Goal: Information Seeking & Learning: Learn about a topic

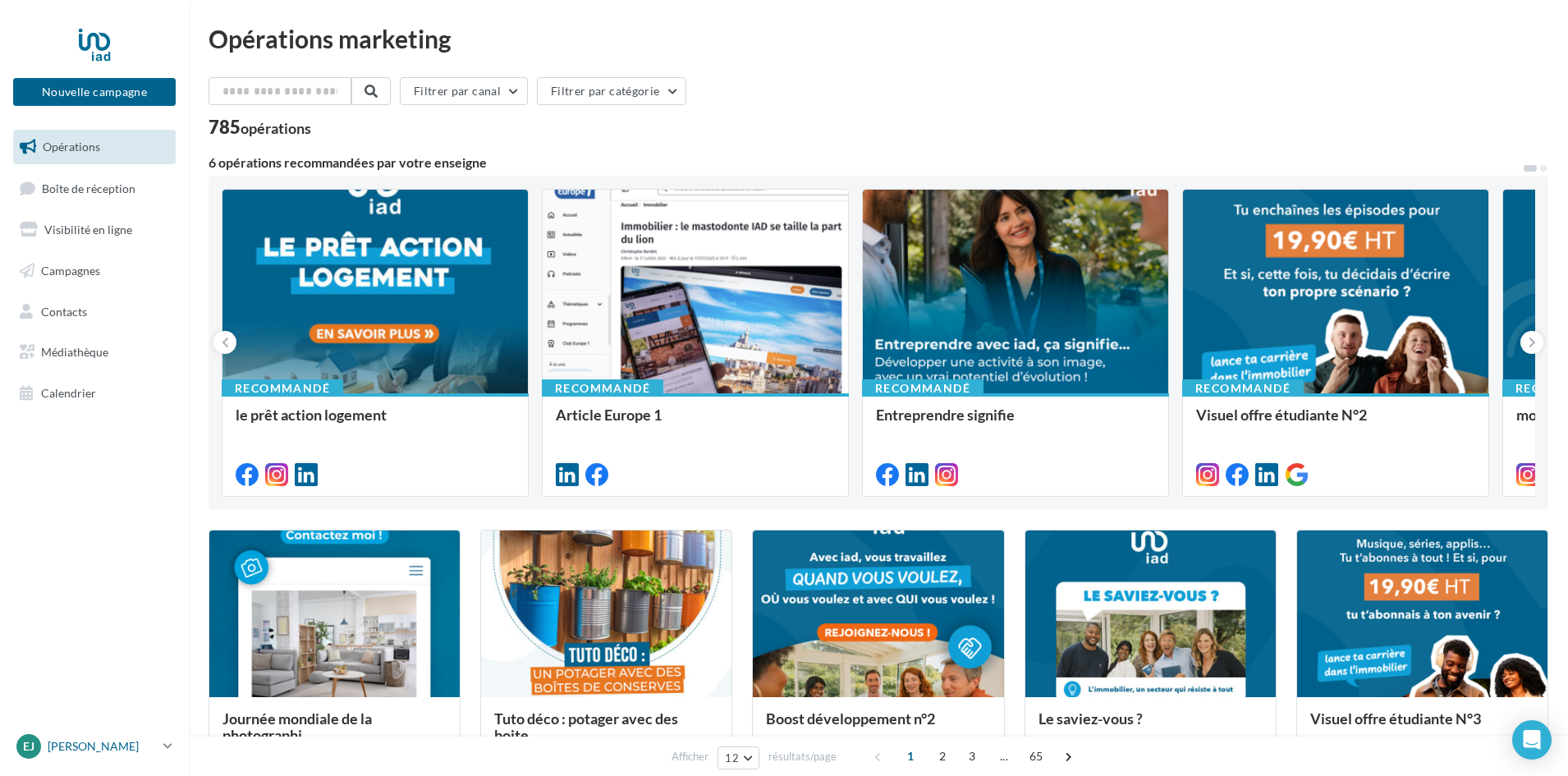
click at [90, 751] on p "[PERSON_NAME]" at bounding box center [102, 746] width 109 height 16
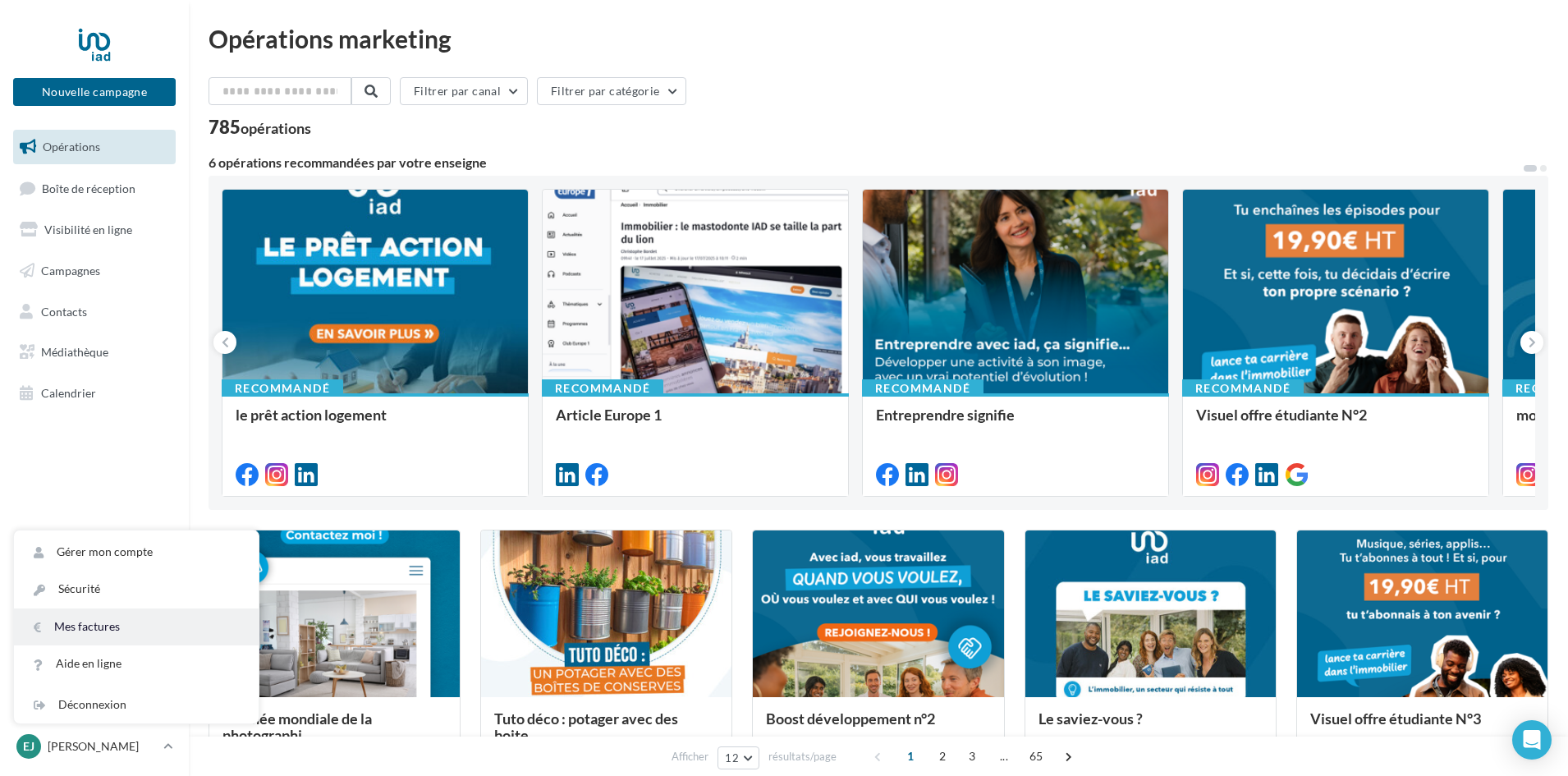
click at [149, 623] on link "Mes factures" at bounding box center [136, 627] width 244 height 37
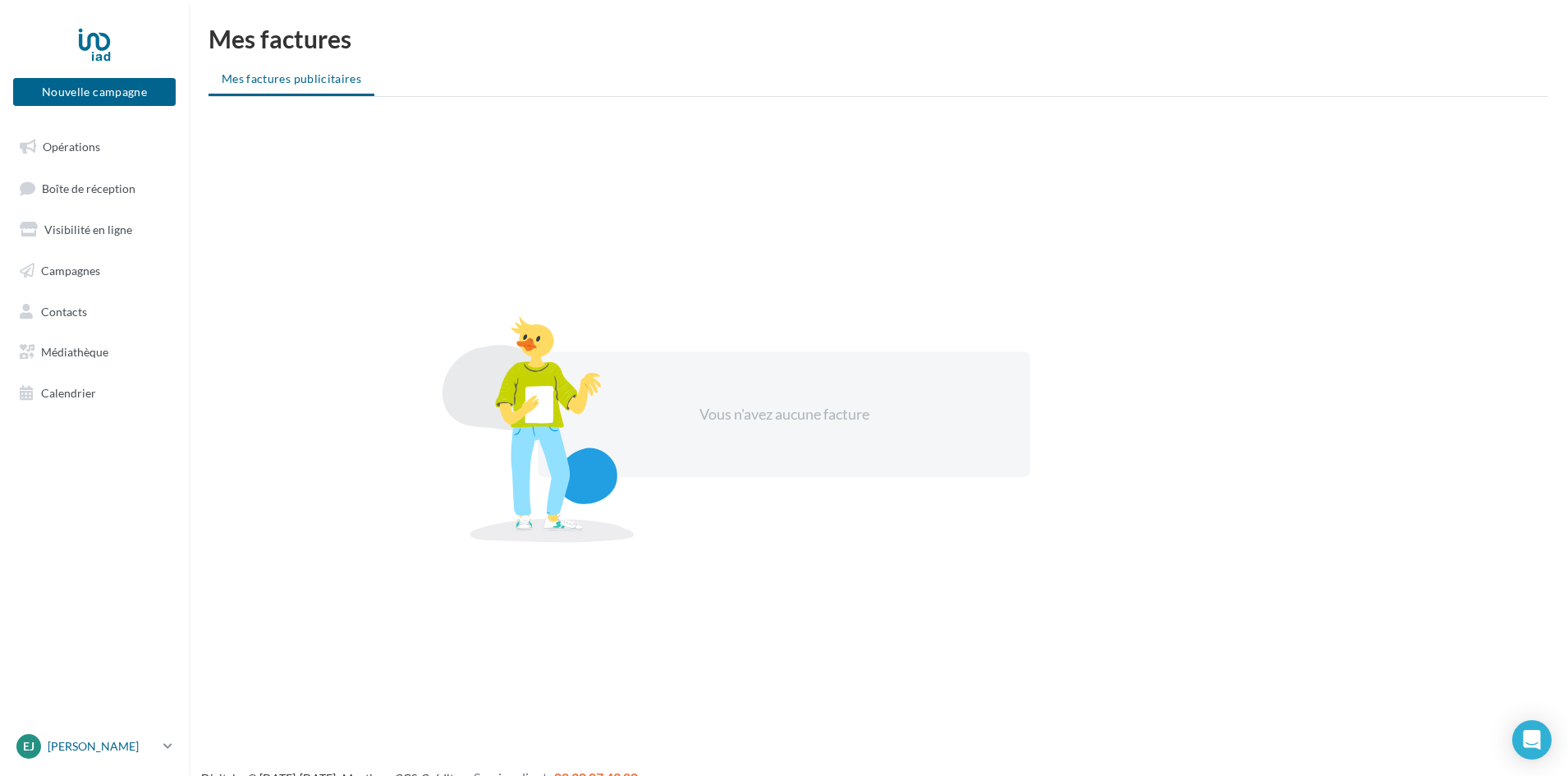
click at [53, 750] on p "[PERSON_NAME]" at bounding box center [102, 746] width 109 height 16
click at [99, 564] on link "Gérer mon compte" at bounding box center [136, 552] width 244 height 37
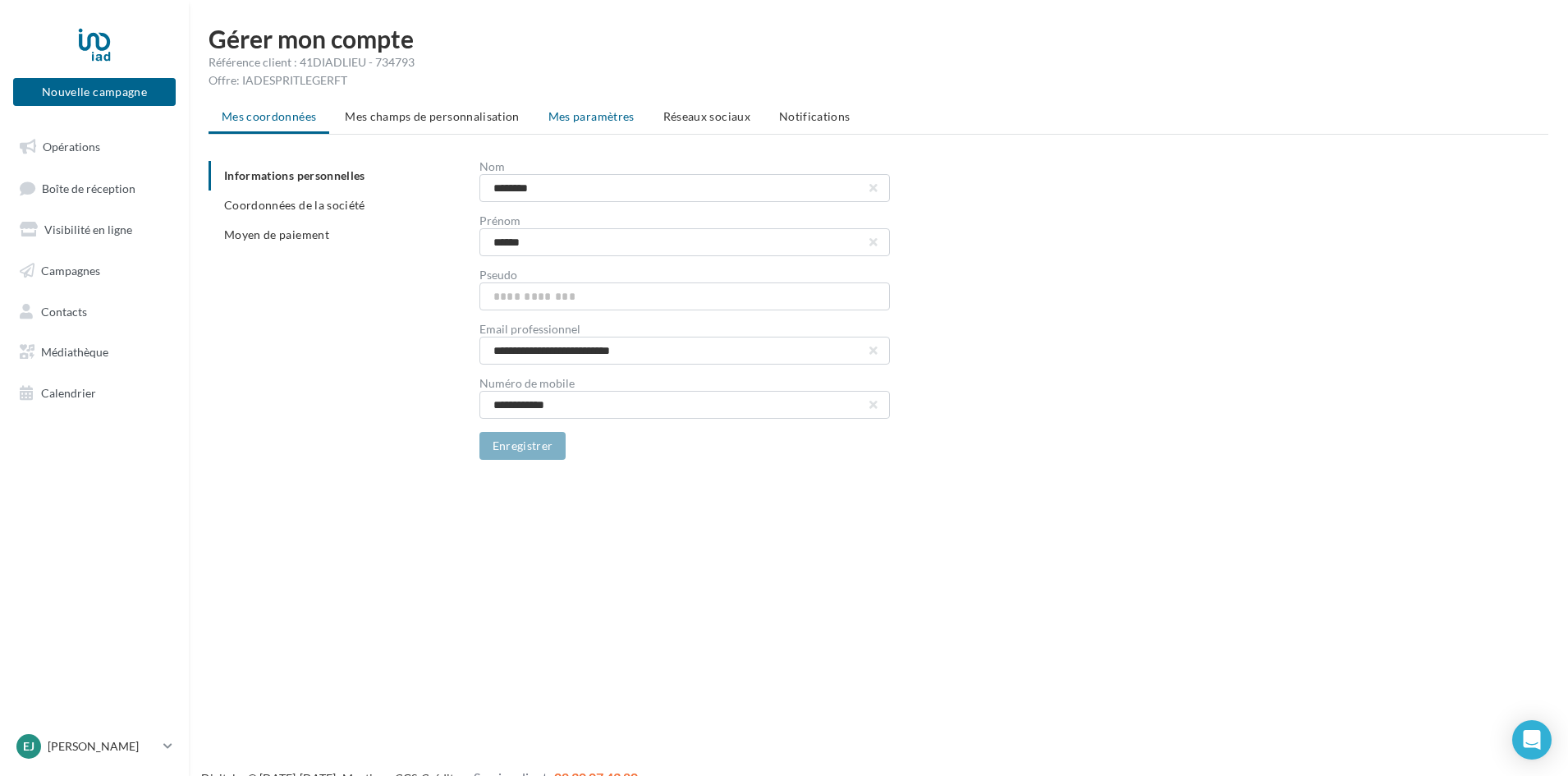
click at [585, 118] on span "Mes paramètres" at bounding box center [591, 116] width 86 height 14
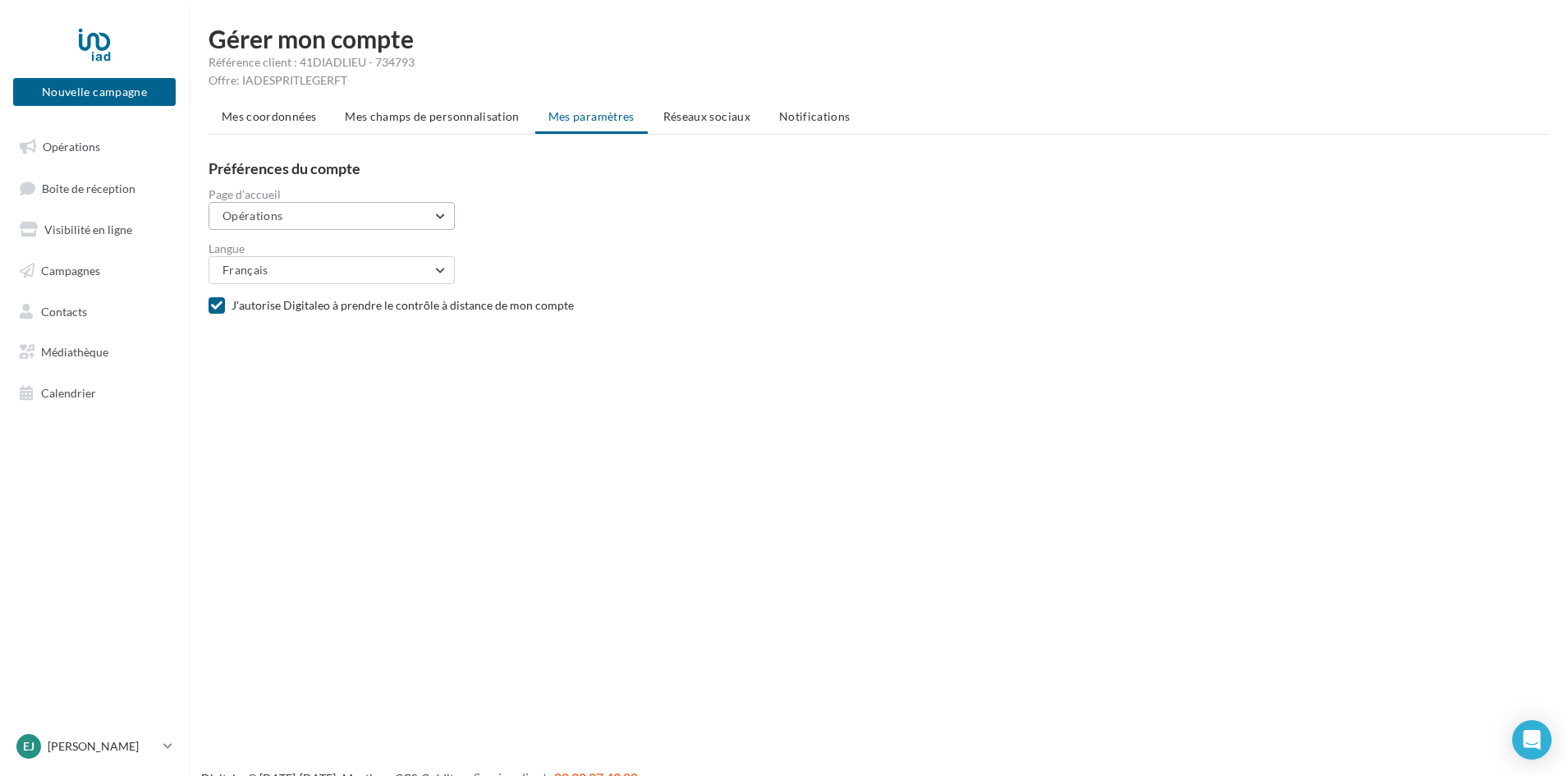
click at [335, 220] on button "Opérations" at bounding box center [332, 216] width 246 height 28
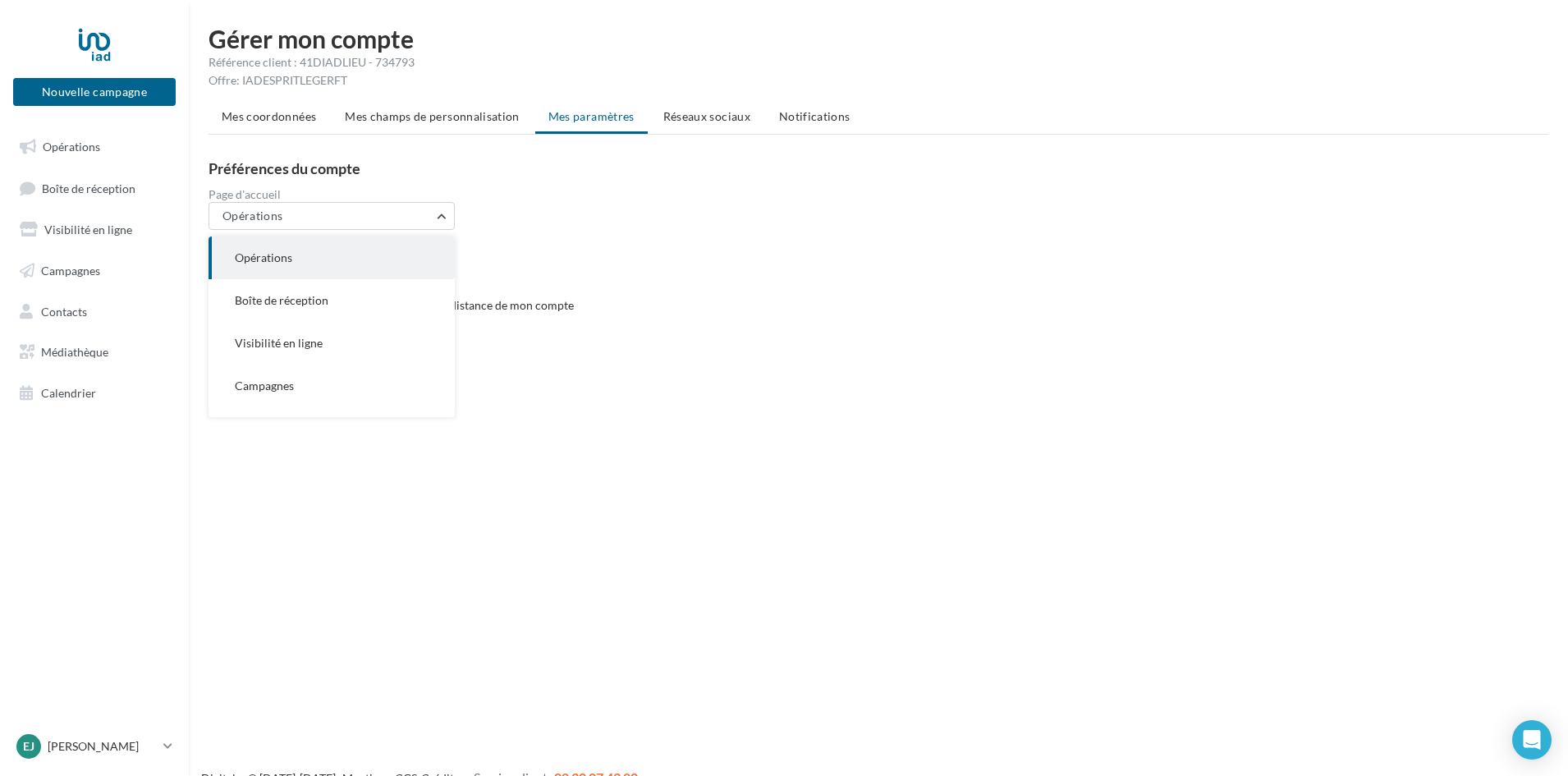
click at [580, 230] on form "Langue Français Français Espagnol (Espagne) Espagnol (Colombie) Anglais Dutch I…" at bounding box center [885, 257] width 1353 height 54
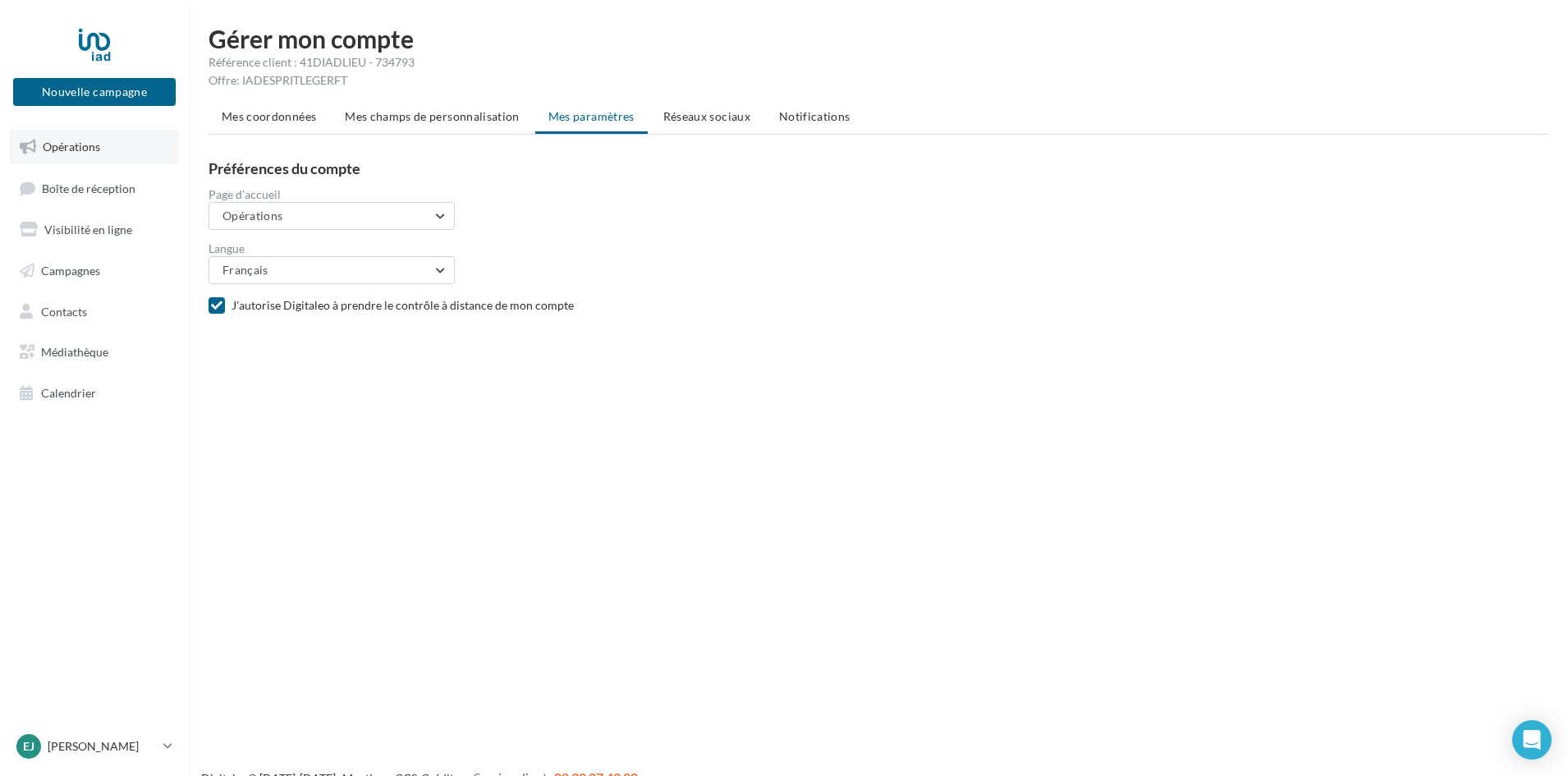
click at [107, 148] on link "Opérations" at bounding box center [95, 147] width 169 height 35
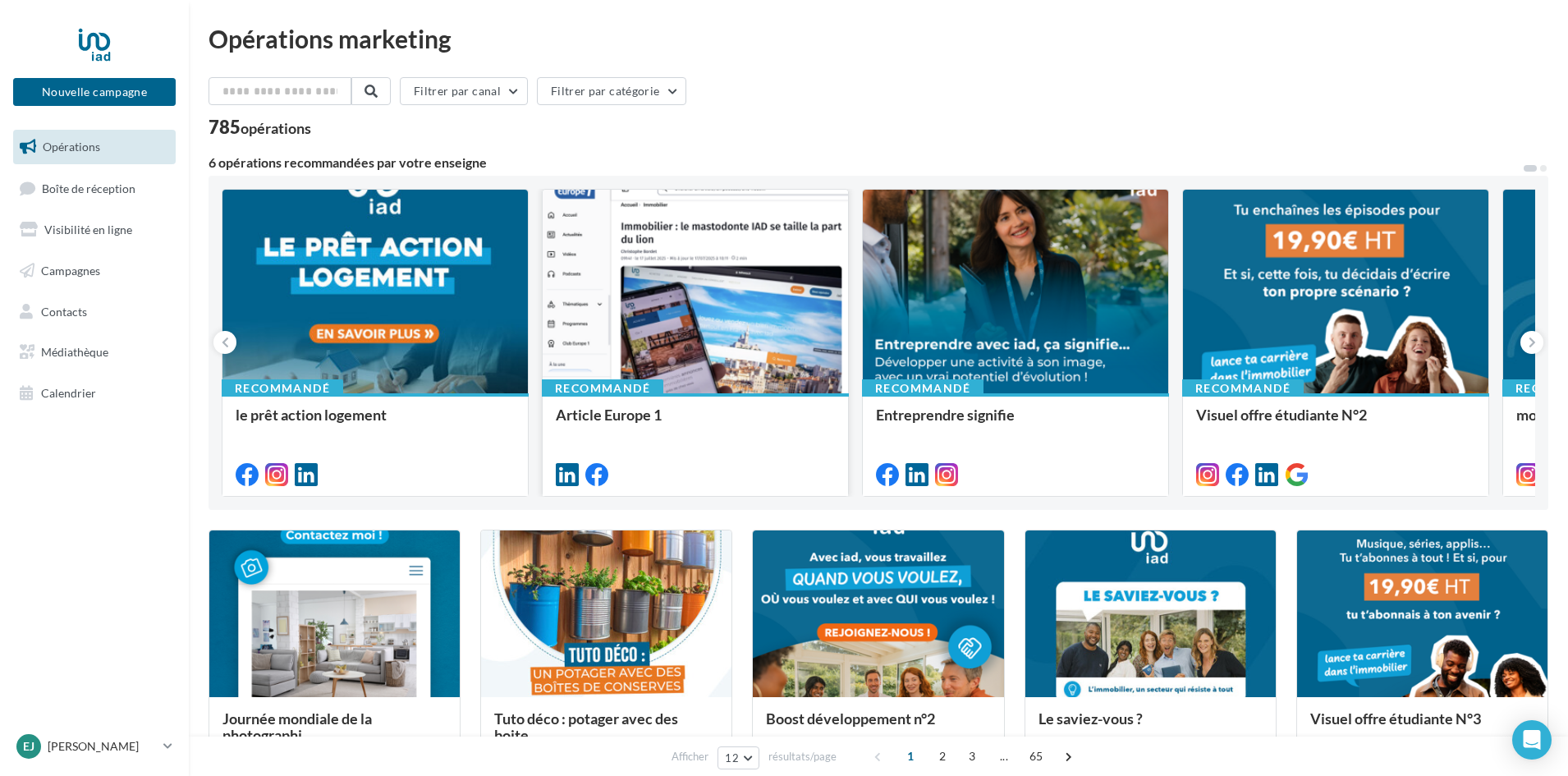
click at [615, 423] on span "Article Europe 1" at bounding box center [609, 415] width 106 height 18
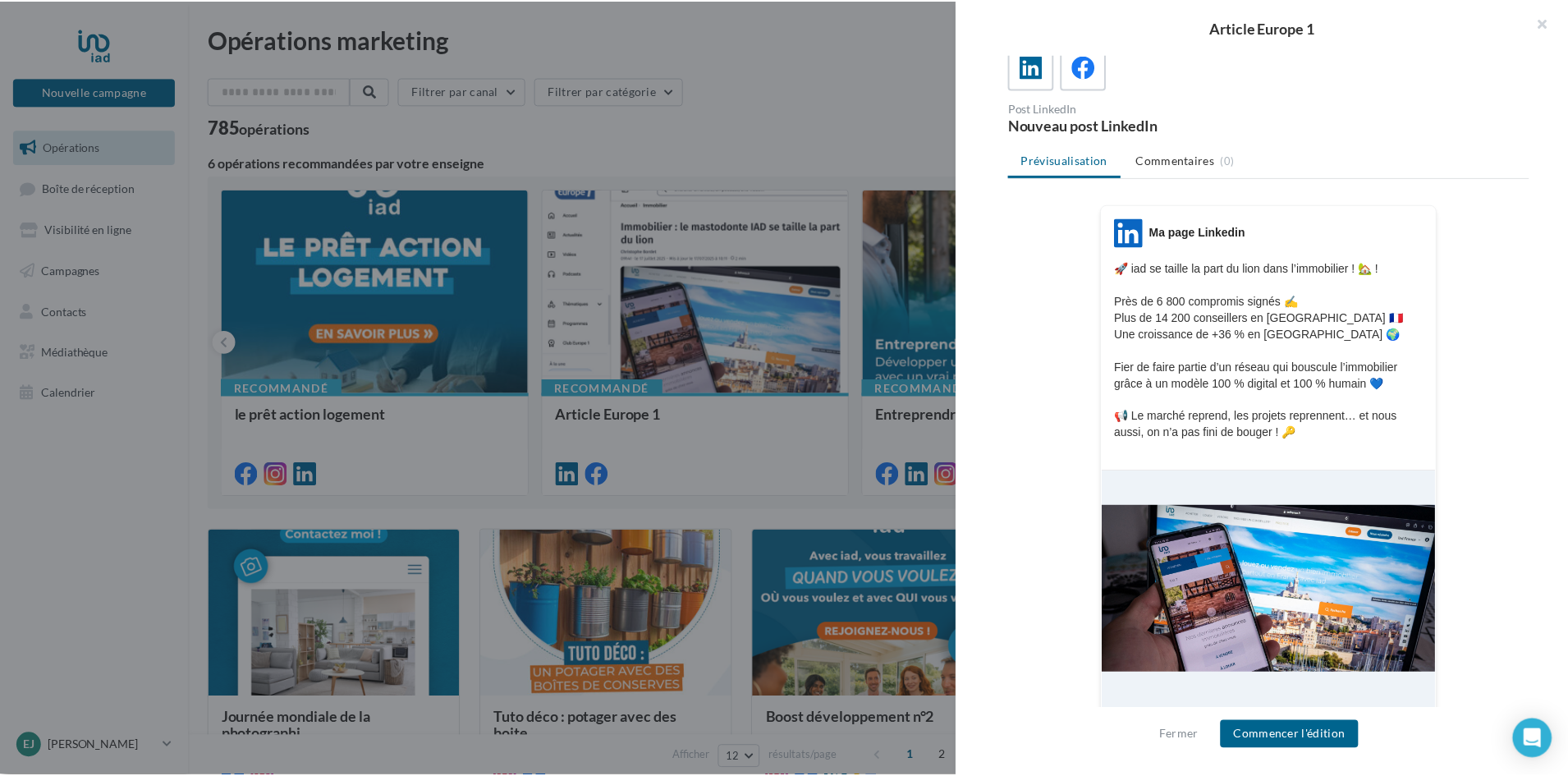
scroll to position [207, 0]
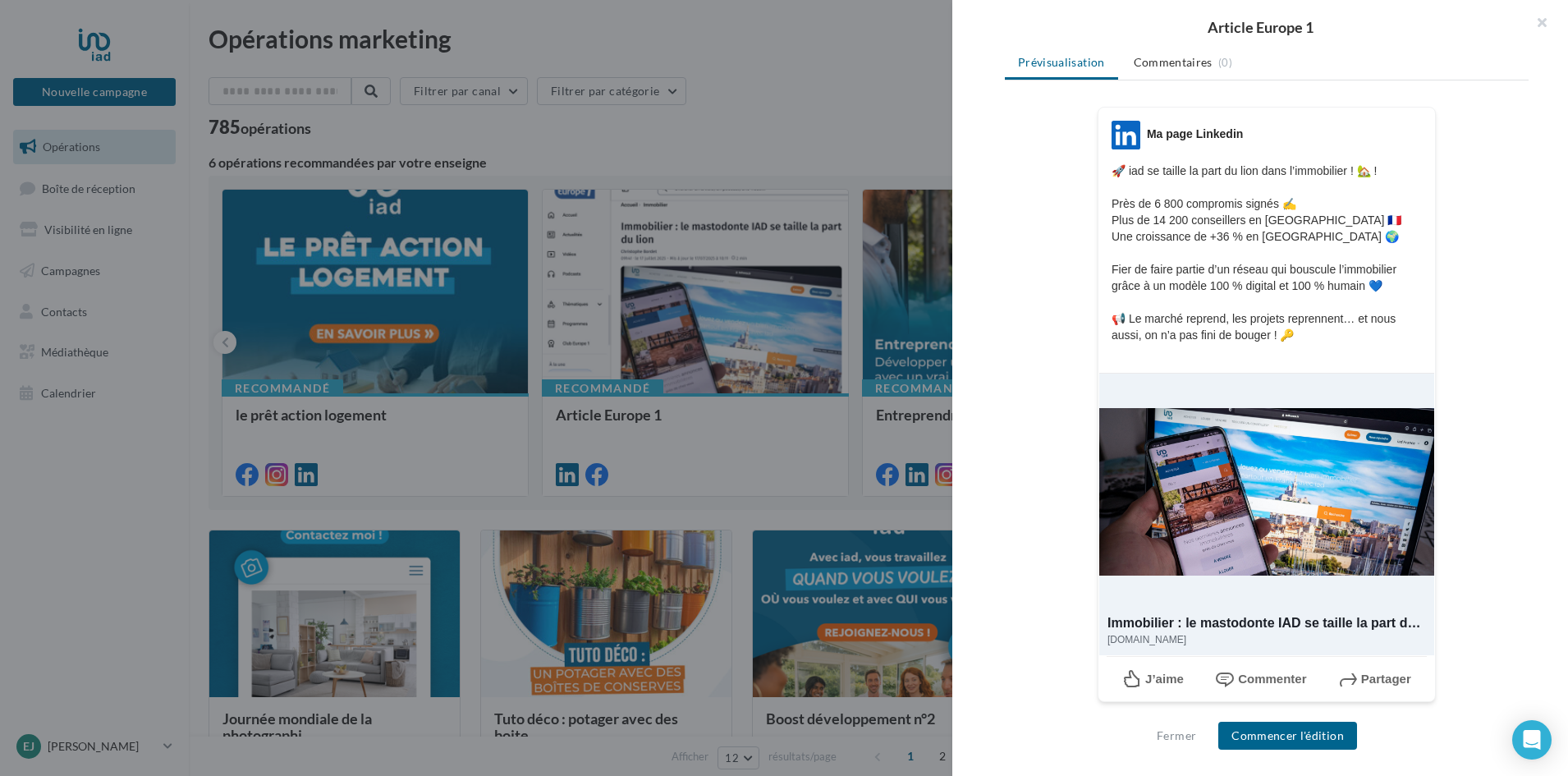
click at [829, 252] on div at bounding box center [784, 388] width 1568 height 776
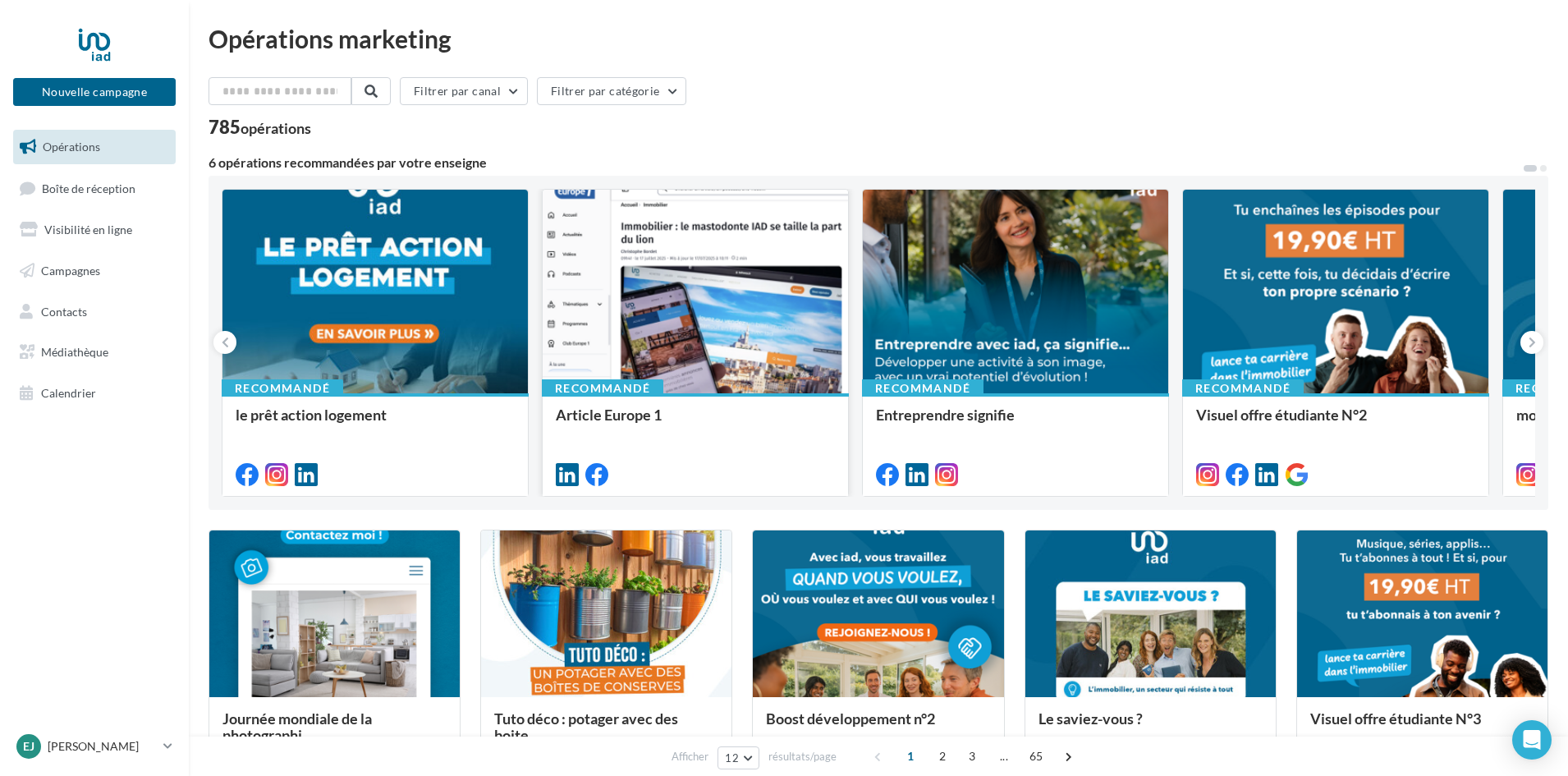
click at [607, 413] on span "Article Europe 1" at bounding box center [609, 415] width 106 height 18
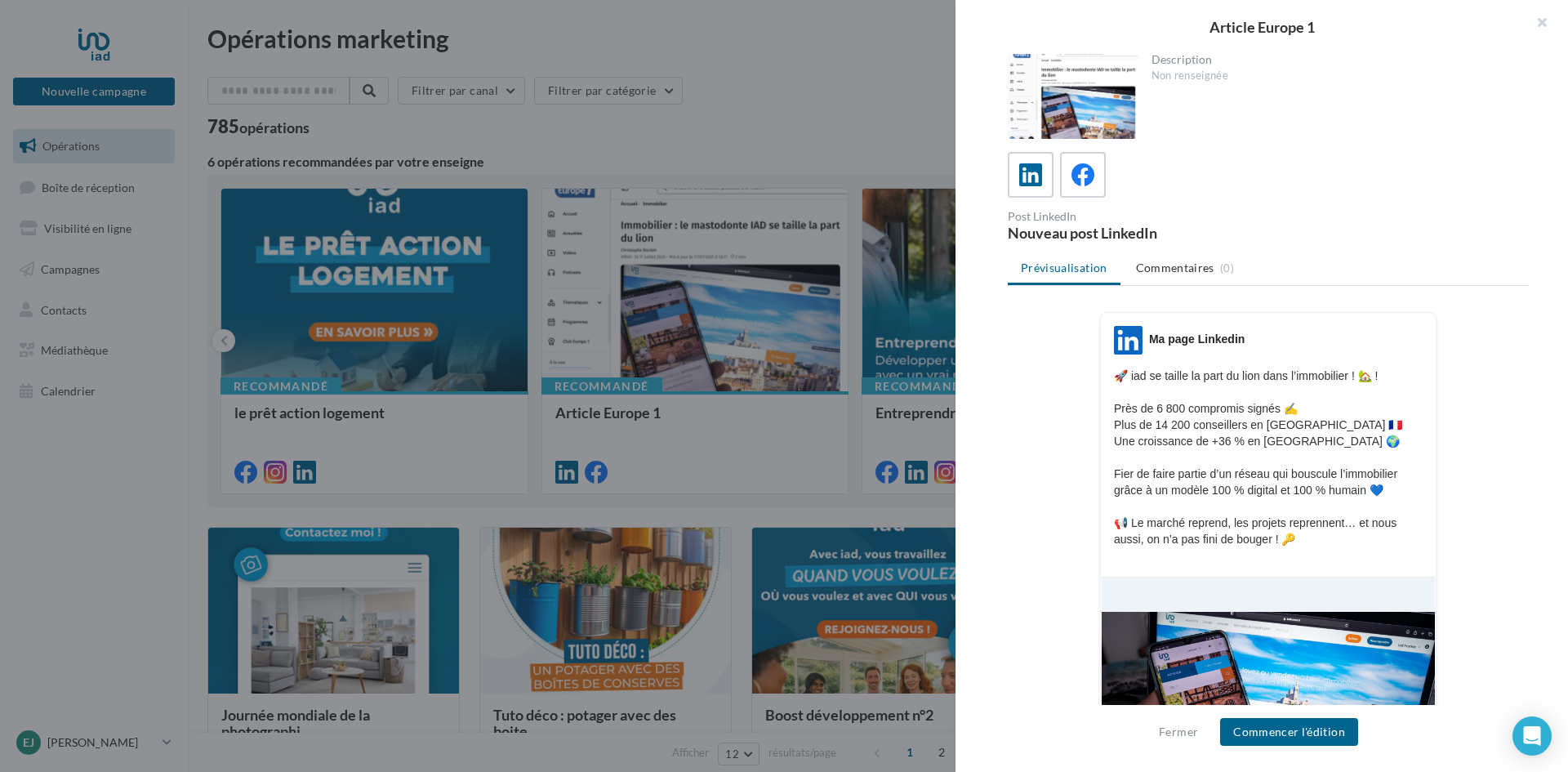
click at [692, 369] on div at bounding box center [784, 386] width 1568 height 772
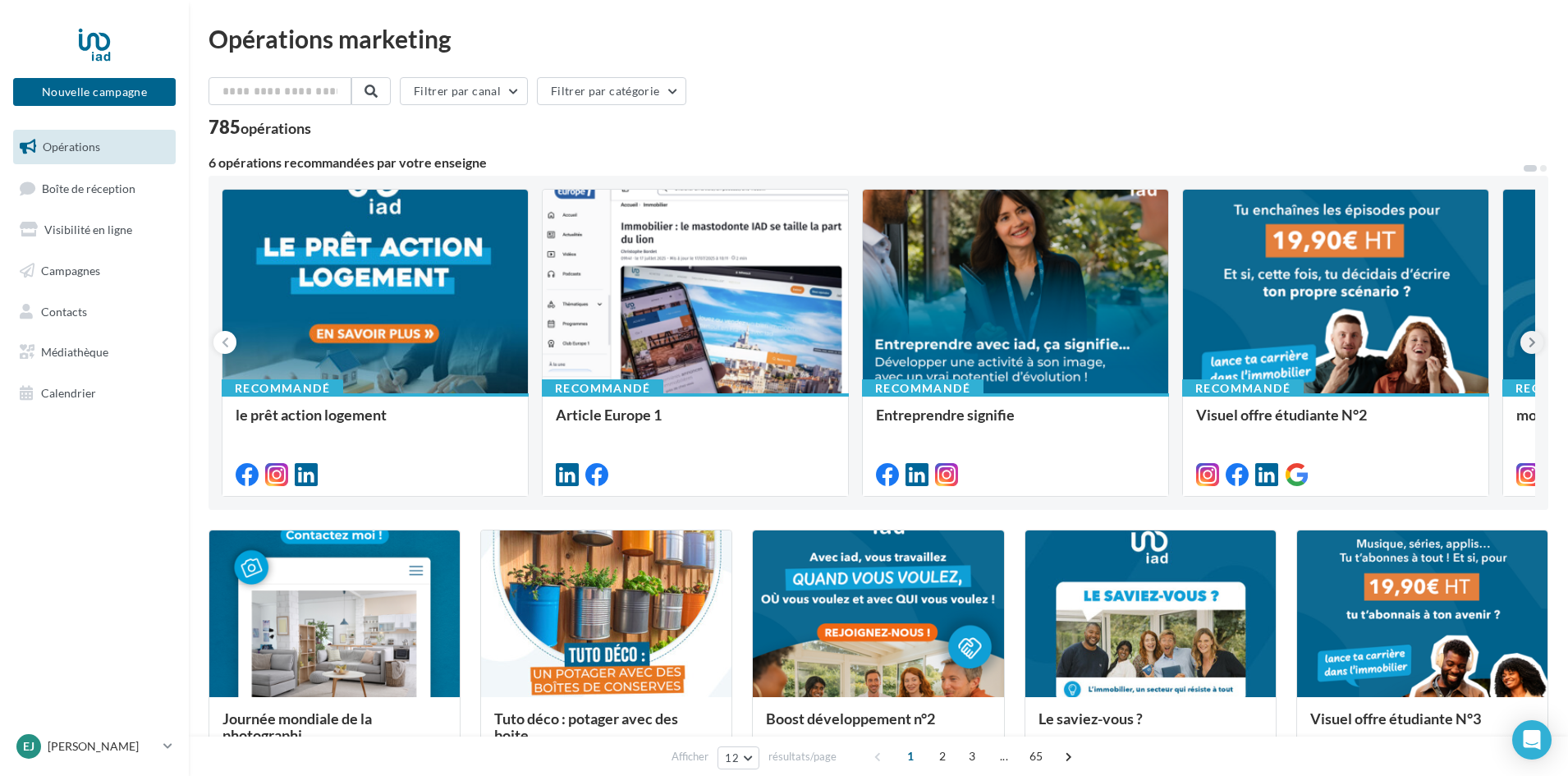
click at [1529, 338] on icon at bounding box center [1532, 342] width 7 height 16
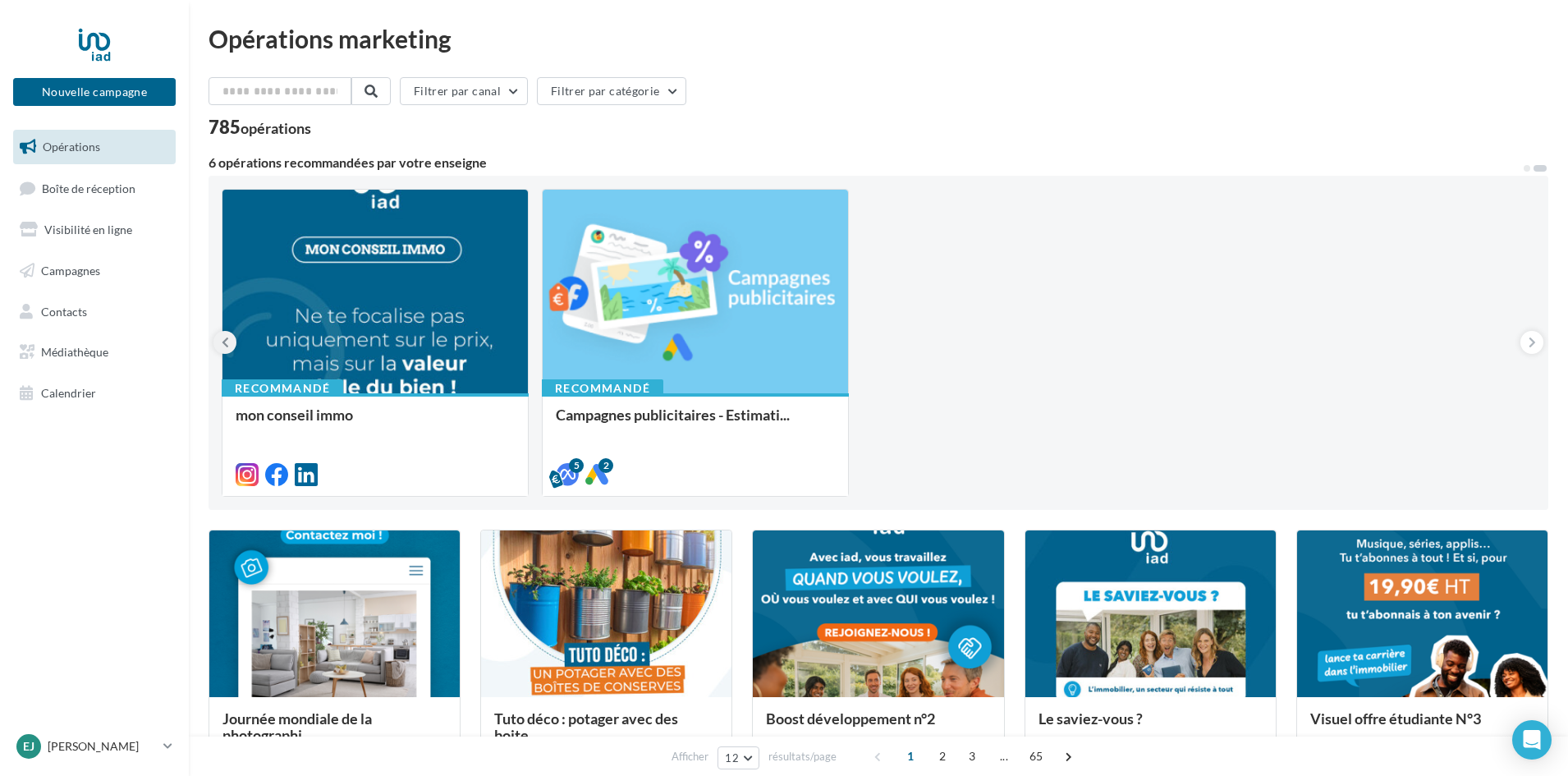
click at [220, 346] on button at bounding box center [225, 342] width 23 height 23
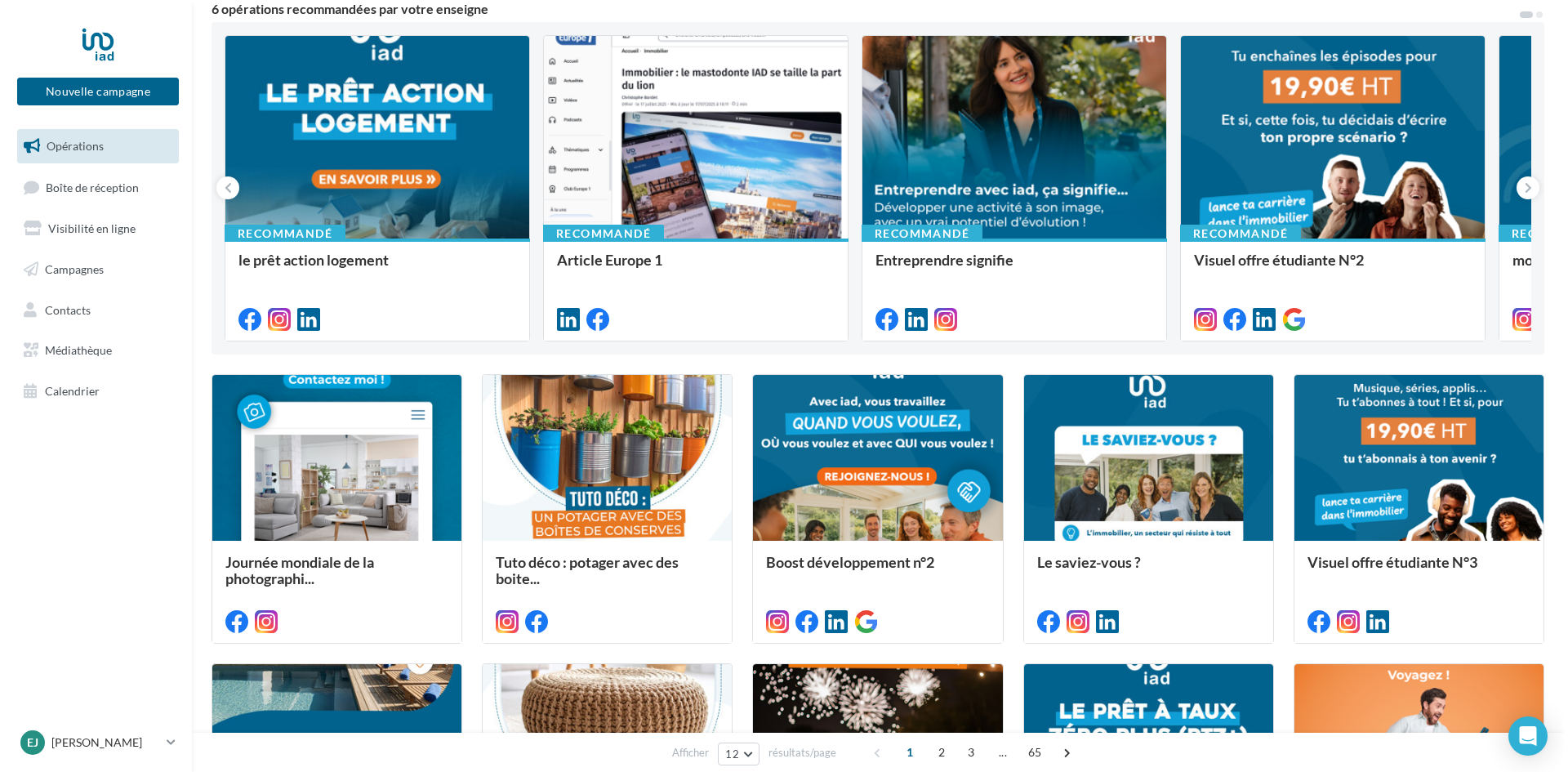
scroll to position [164, 0]
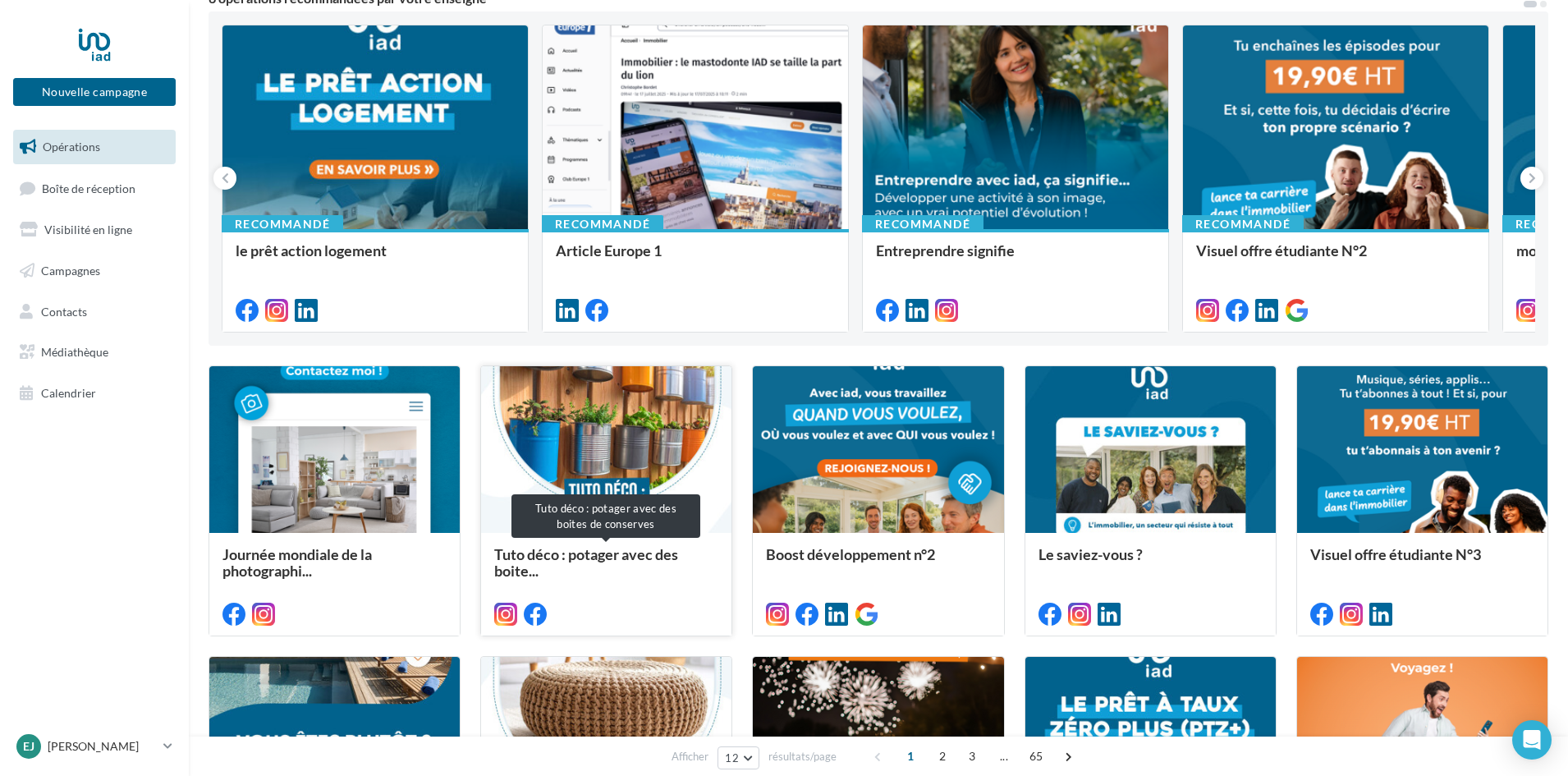
click at [553, 555] on span "Tuto déco : potager avec des boite..." at bounding box center [587, 563] width 184 height 35
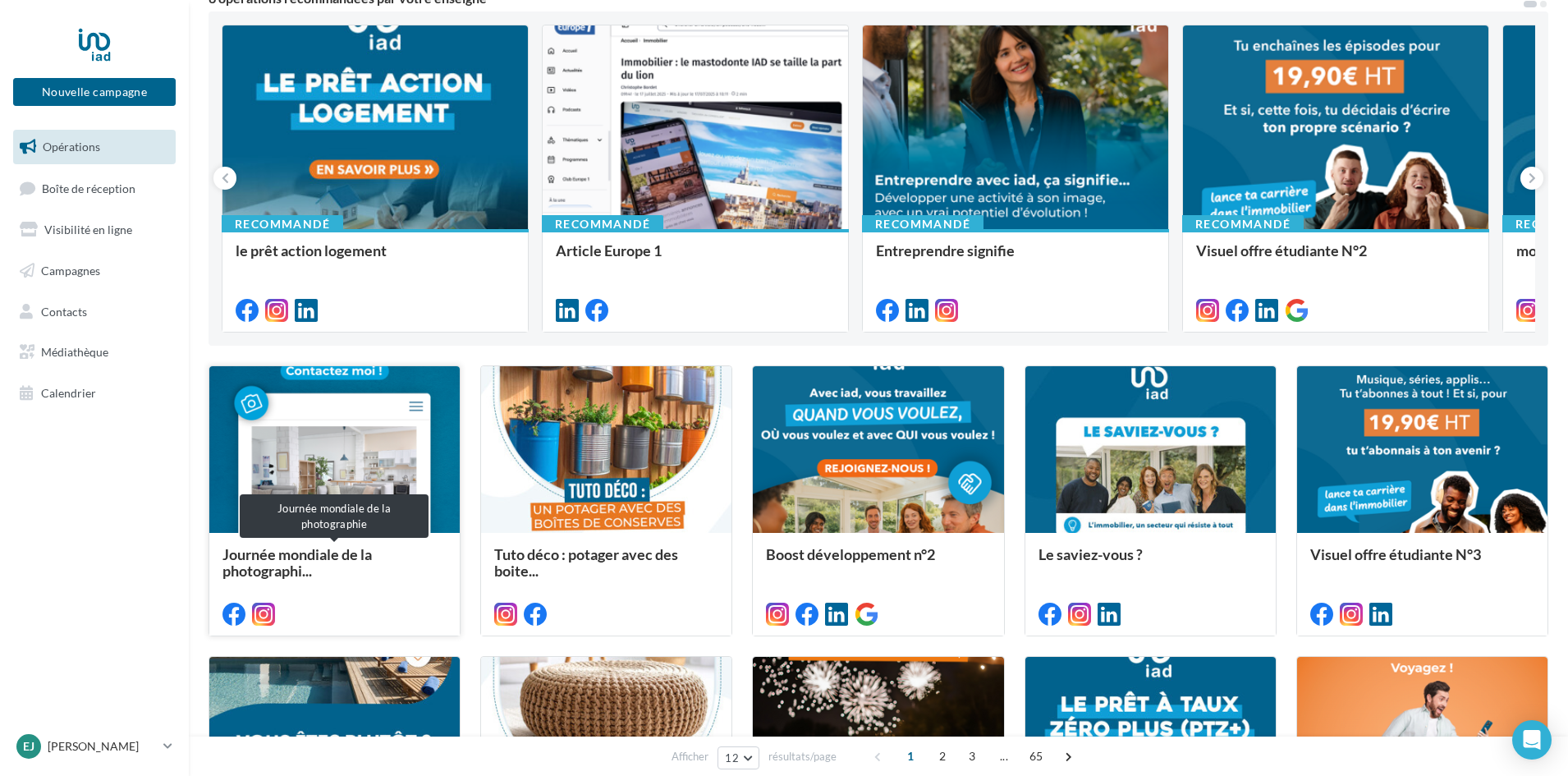
click at [333, 557] on span "Journée mondiale de la photographi..." at bounding box center [297, 563] width 150 height 35
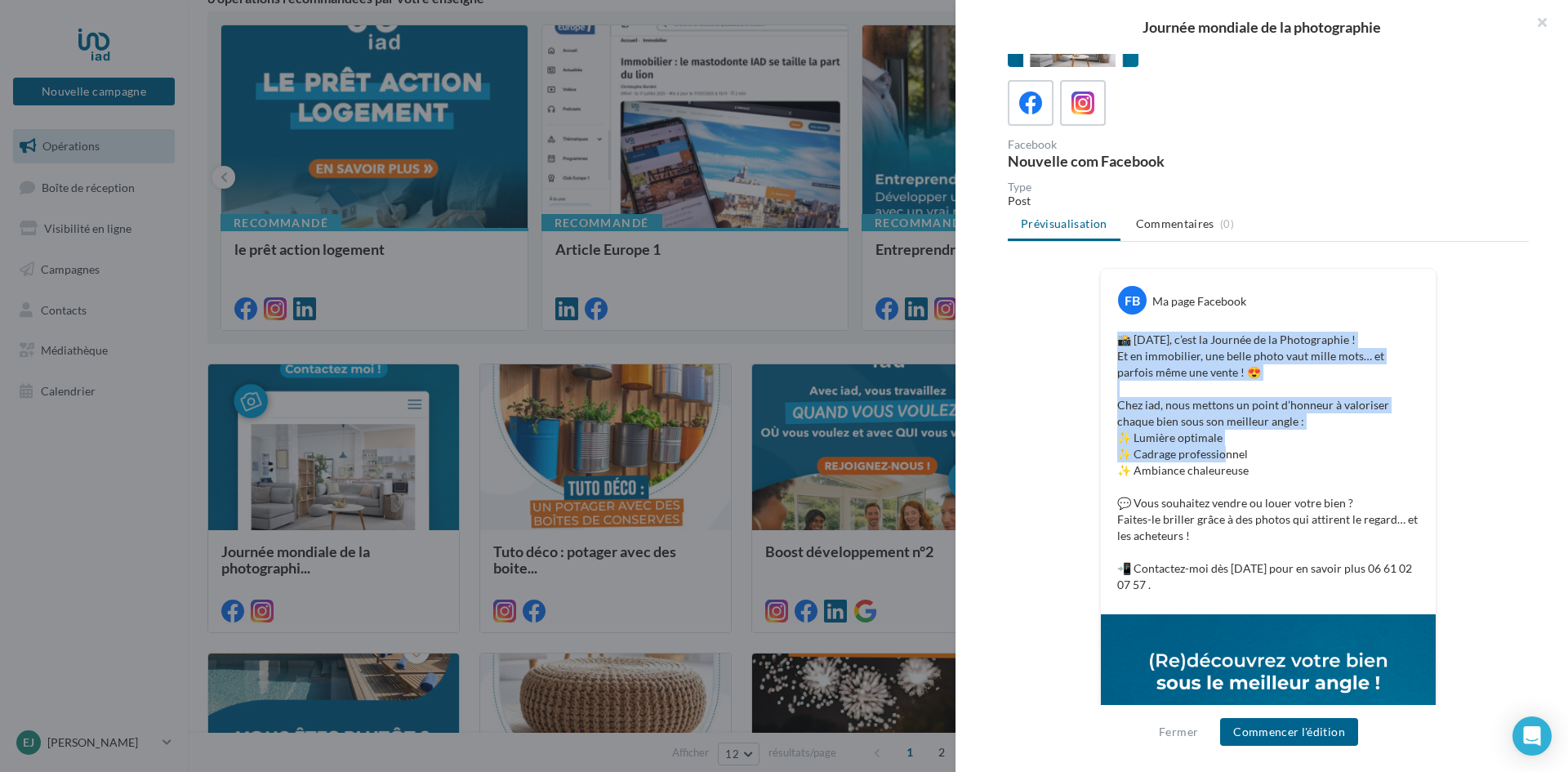
scroll to position [82, 0]
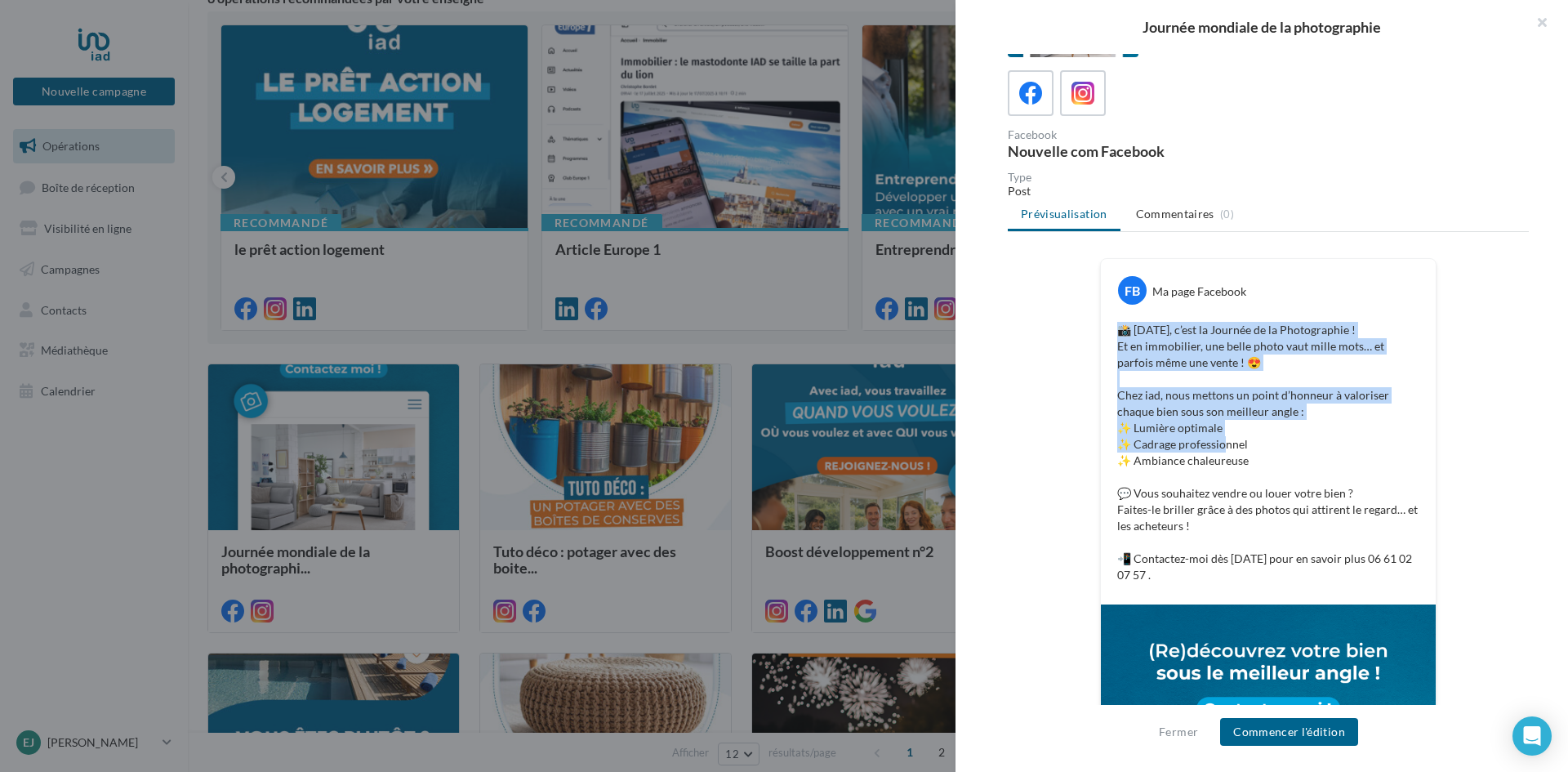
drag, startPoint x: 1106, startPoint y: 410, endPoint x: 1199, endPoint y: 571, distance: 185.9
click at [1199, 571] on div "📸 Aujourd’hui, c’est la Journée de la Photographie ! Et en immobilier, une bell…" at bounding box center [1268, 452] width 327 height 269
copy p "📸 Aujourd’hui, c’est la Journée de la Photographie ! Et en immobilier, une bell…"
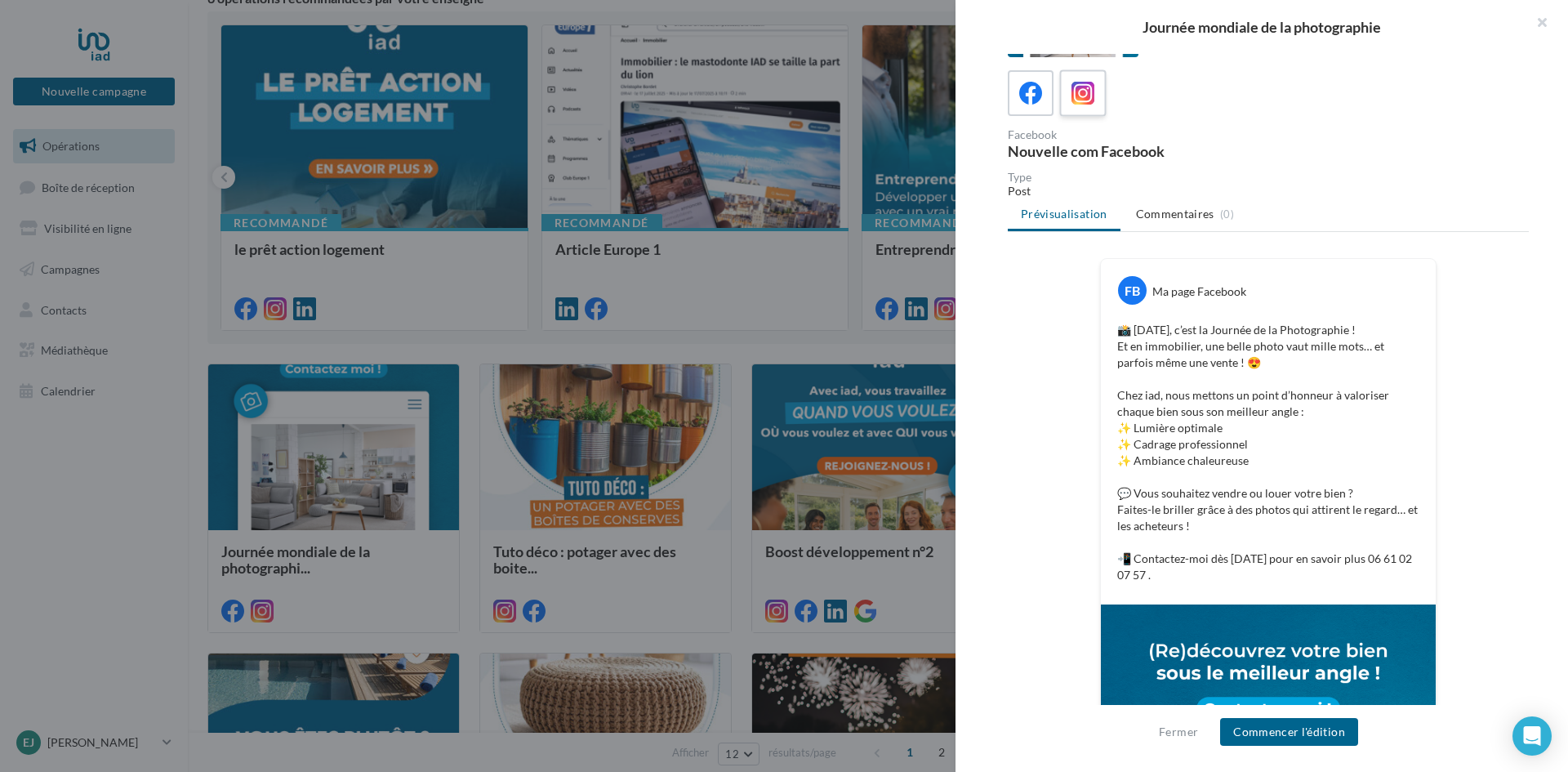
click at [1088, 97] on icon at bounding box center [1083, 93] width 24 height 24
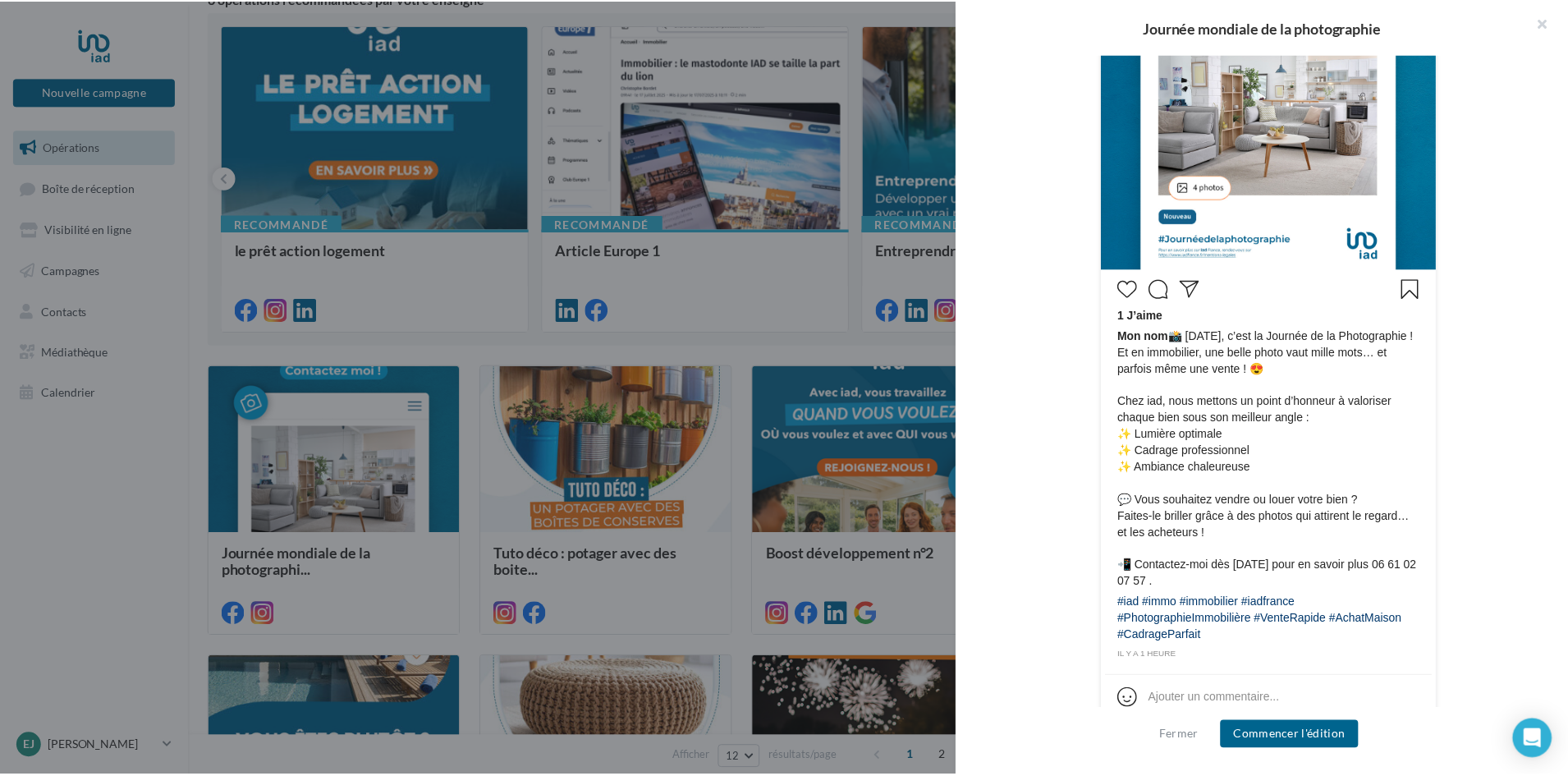
scroll to position [600, 0]
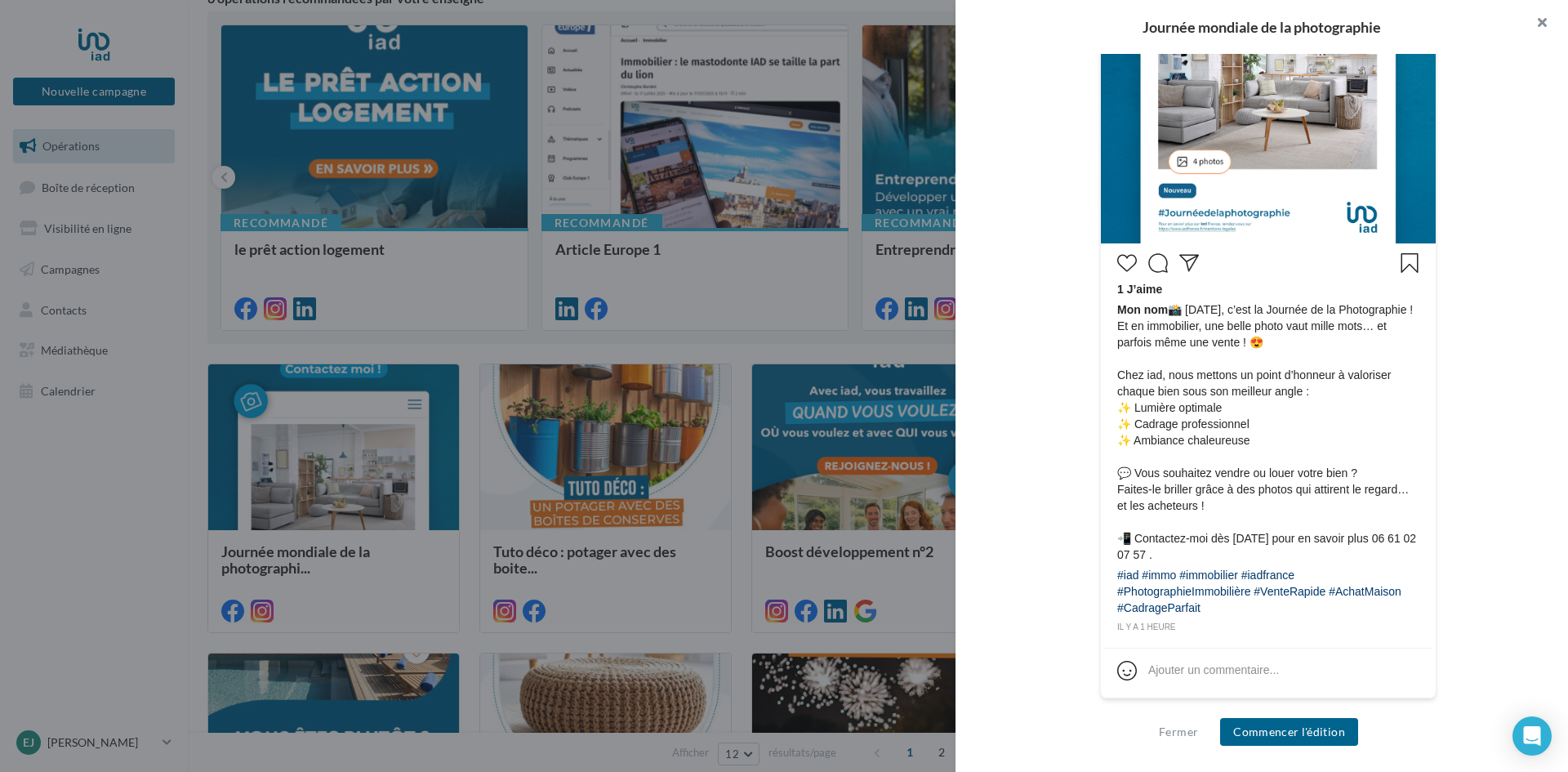
click at [1547, 18] on button "button" at bounding box center [1535, 25] width 65 height 49
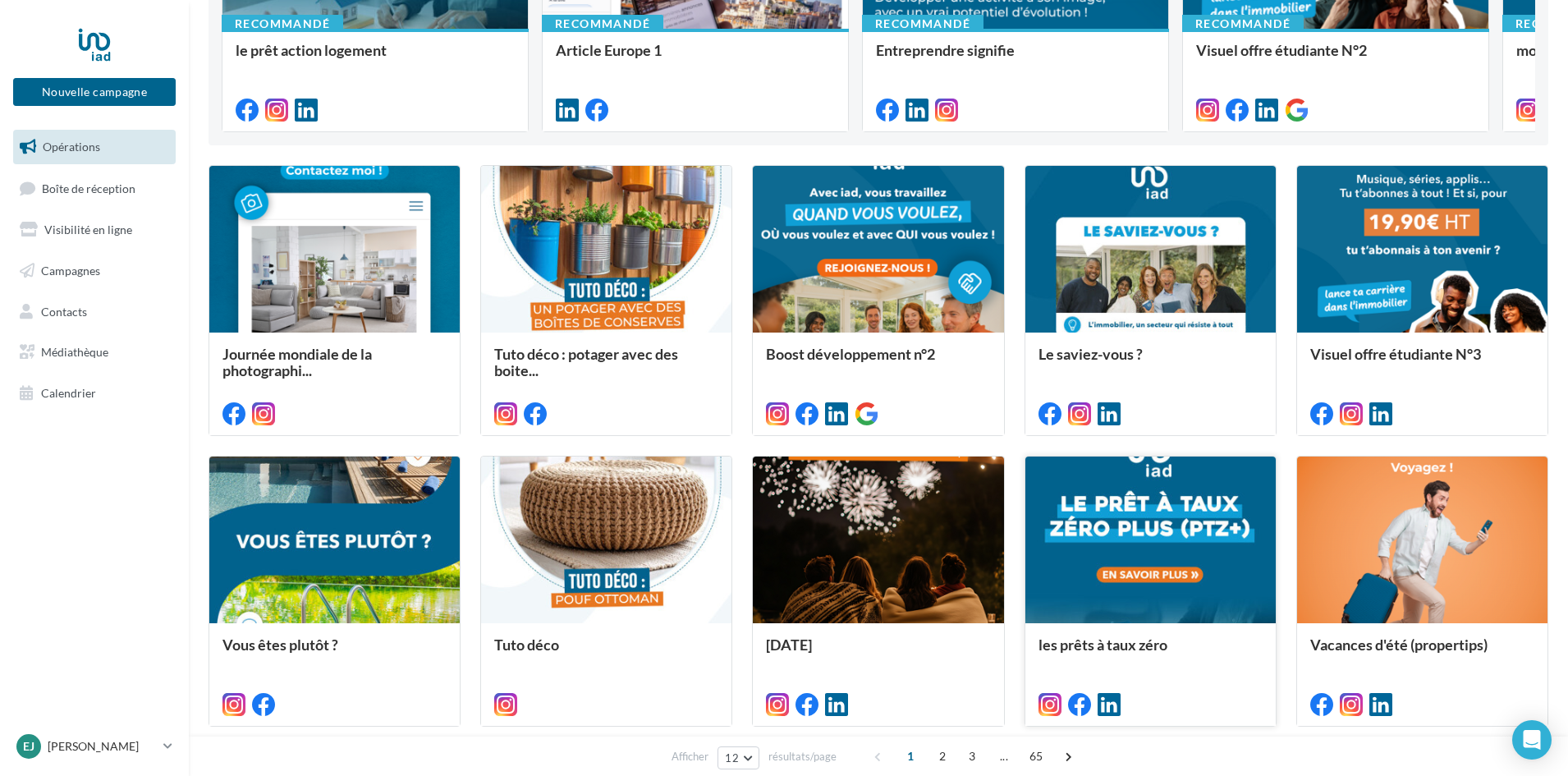
scroll to position [0, 0]
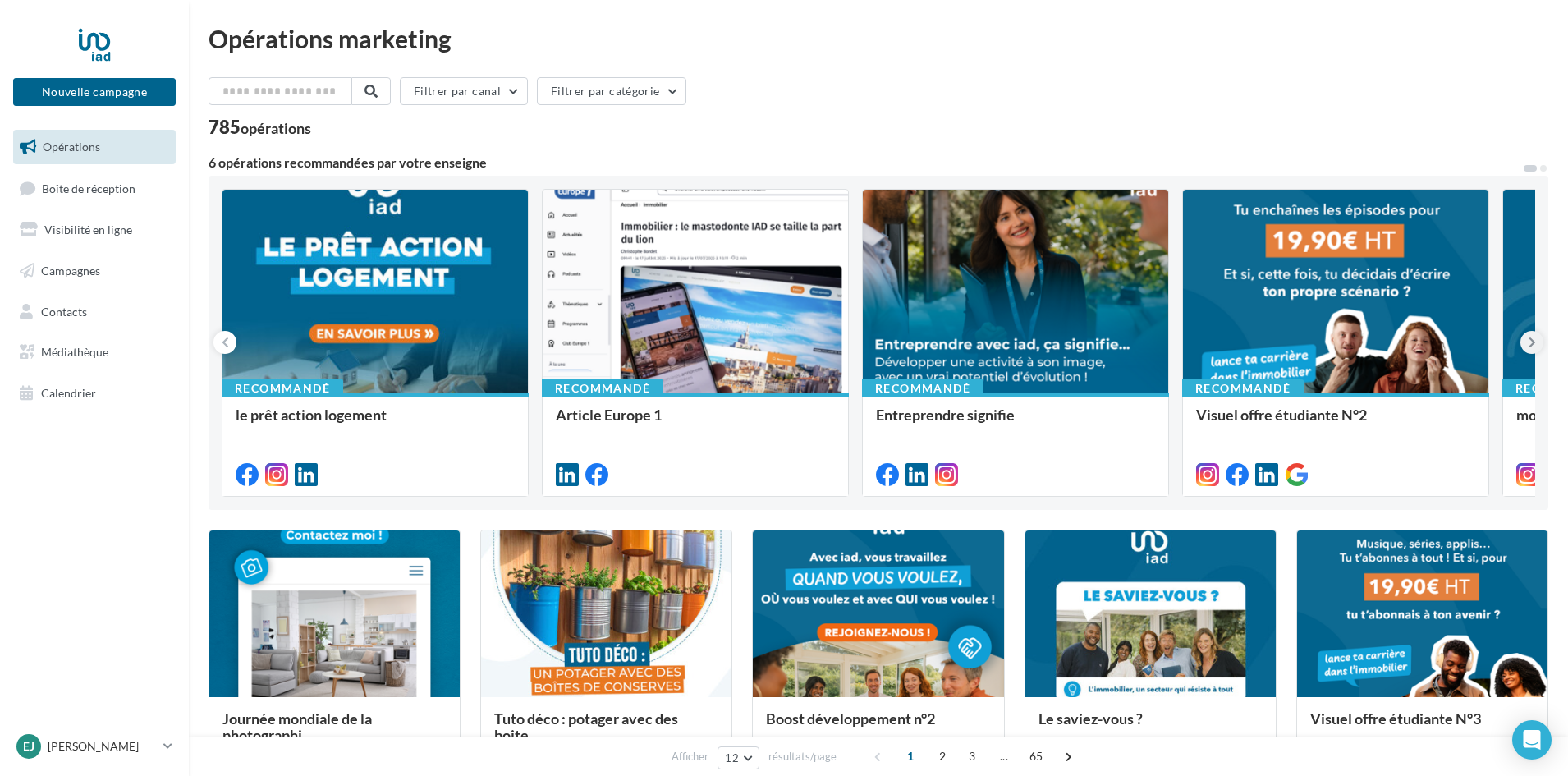
click at [1537, 347] on button at bounding box center [1532, 342] width 23 height 23
